Goal: Communication & Community: Participate in discussion

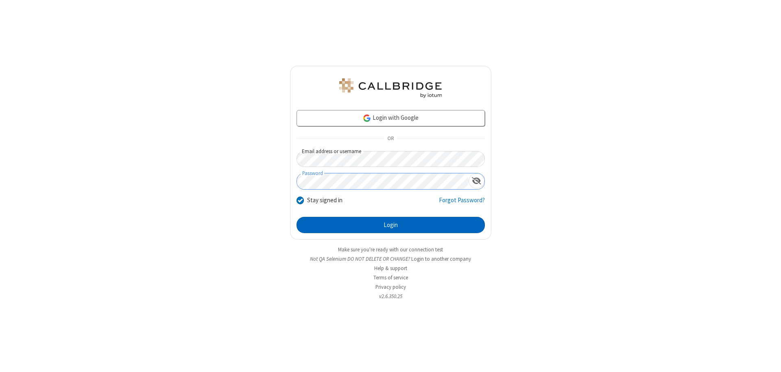
click at [390, 225] on button "Login" at bounding box center [390, 225] width 188 height 16
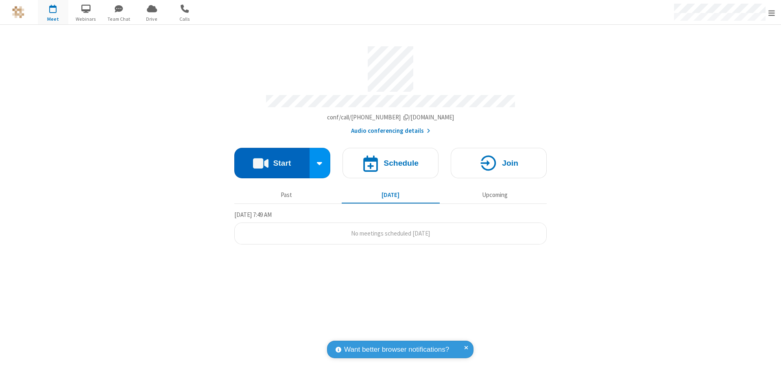
click at [272, 159] on button "Start" at bounding box center [271, 163] width 75 height 30
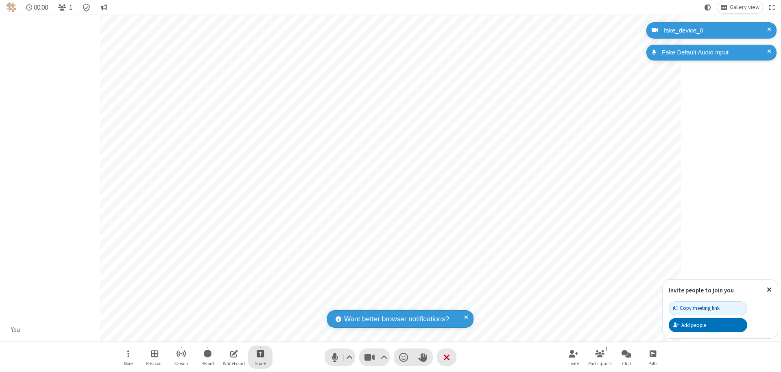
click at [260, 354] on span "Start sharing" at bounding box center [261, 354] width 8 height 10
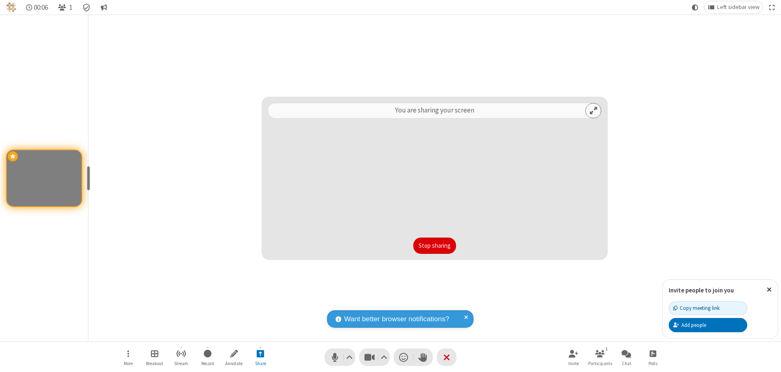
click at [434, 246] on button "Stop sharing" at bounding box center [434, 246] width 43 height 16
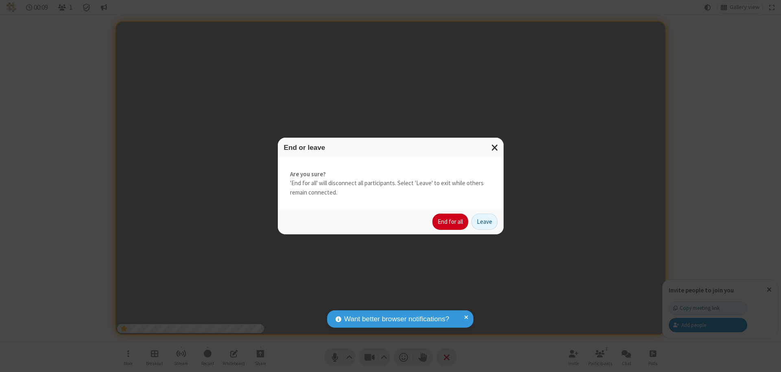
click at [451, 222] on button "End for all" at bounding box center [450, 222] width 36 height 16
